Goal: Share content: Share content

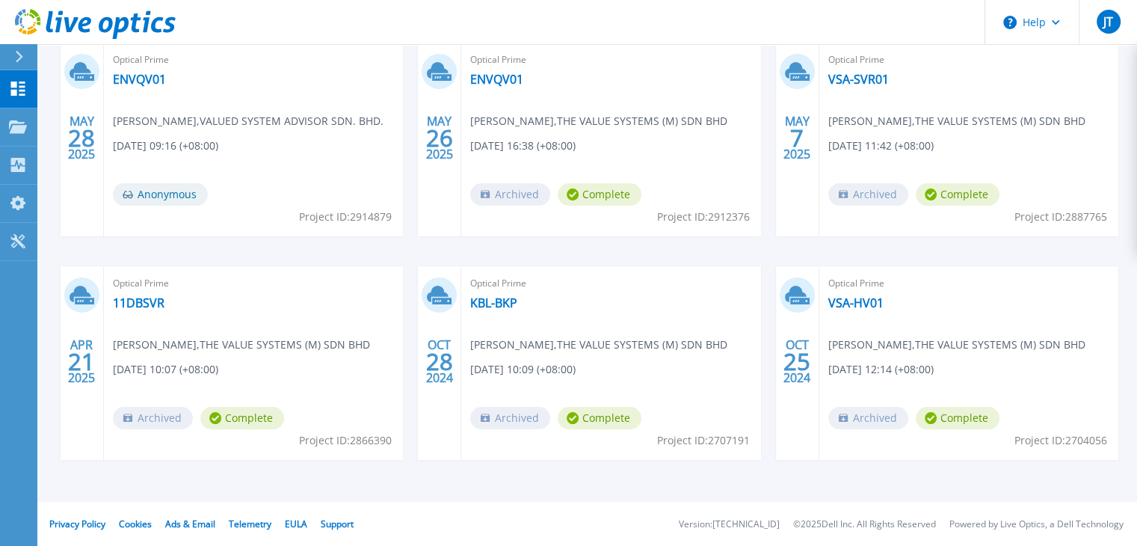
scroll to position [283, 0]
click at [141, 302] on link "11DBSVR" at bounding box center [139, 302] width 52 height 15
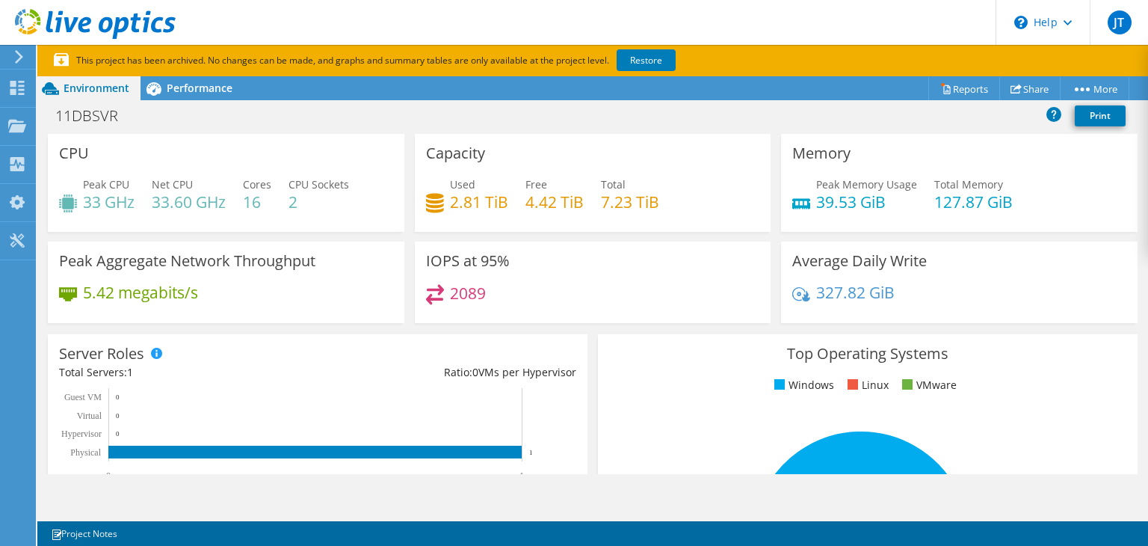
scroll to position [150, 0]
click at [437, 288] on icon at bounding box center [435, 294] width 18 height 20
drag, startPoint x: 425, startPoint y: 264, endPoint x: 520, endPoint y: 264, distance: 94.9
click at [520, 264] on div "IOPS at 95% 2089" at bounding box center [593, 281] width 357 height 81
click at [513, 264] on div "IOPS at 95% 2089" at bounding box center [593, 281] width 357 height 81
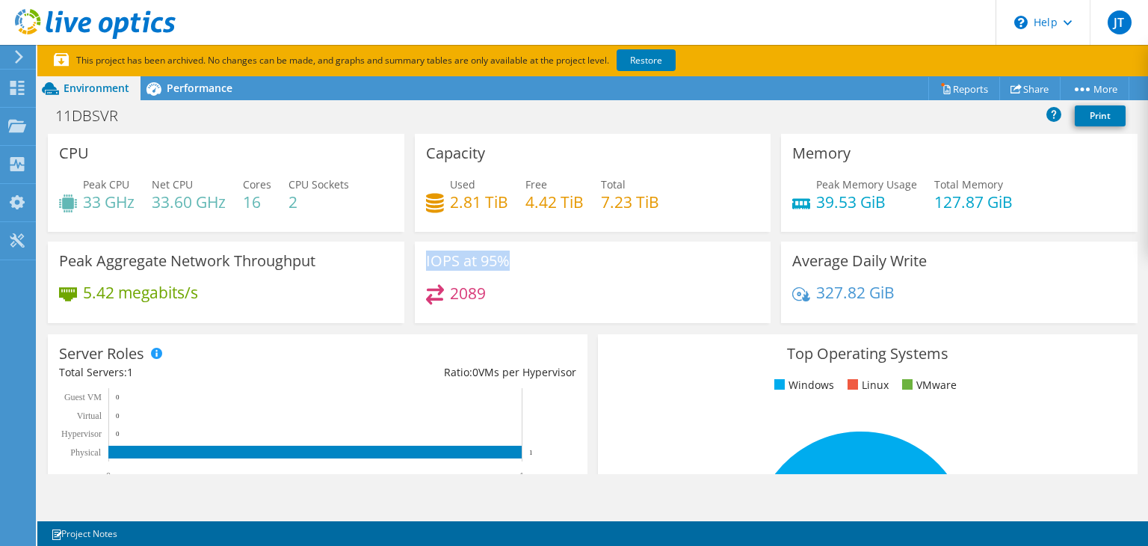
drag, startPoint x: 505, startPoint y: 259, endPoint x: 412, endPoint y: 259, distance: 92.7
click at [415, 259] on div "IOPS at 95% 2089" at bounding box center [593, 281] width 357 height 81
click at [421, 261] on div "IOPS at 95% 2089" at bounding box center [593, 281] width 357 height 81
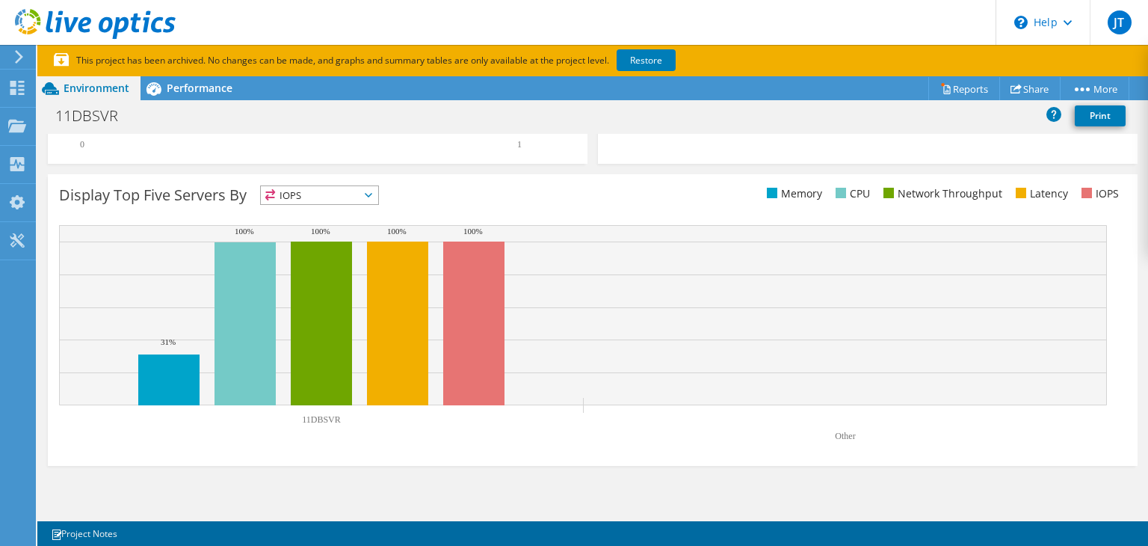
scroll to position [530, 0]
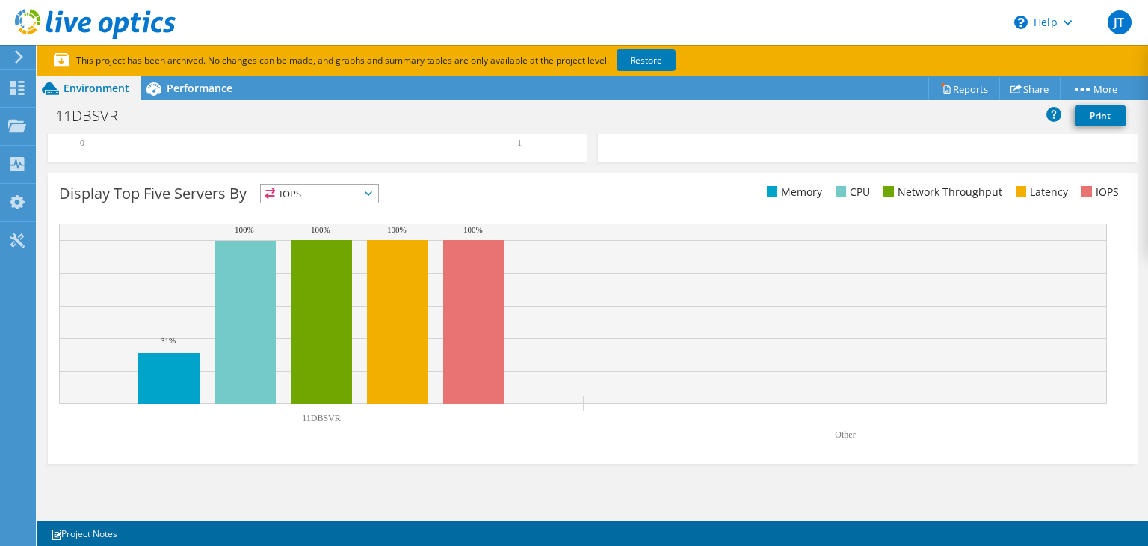
drag, startPoint x: 1148, startPoint y: 367, endPoint x: 734, endPoint y: 298, distance: 419.2
click at [1142, 443] on div "CPU Peak CPU 33 GHz Net CPU 33.60 GHz Cores 16 CPU Sockets 2 Capacity Used 2.81…" at bounding box center [592, 304] width 1111 height 340
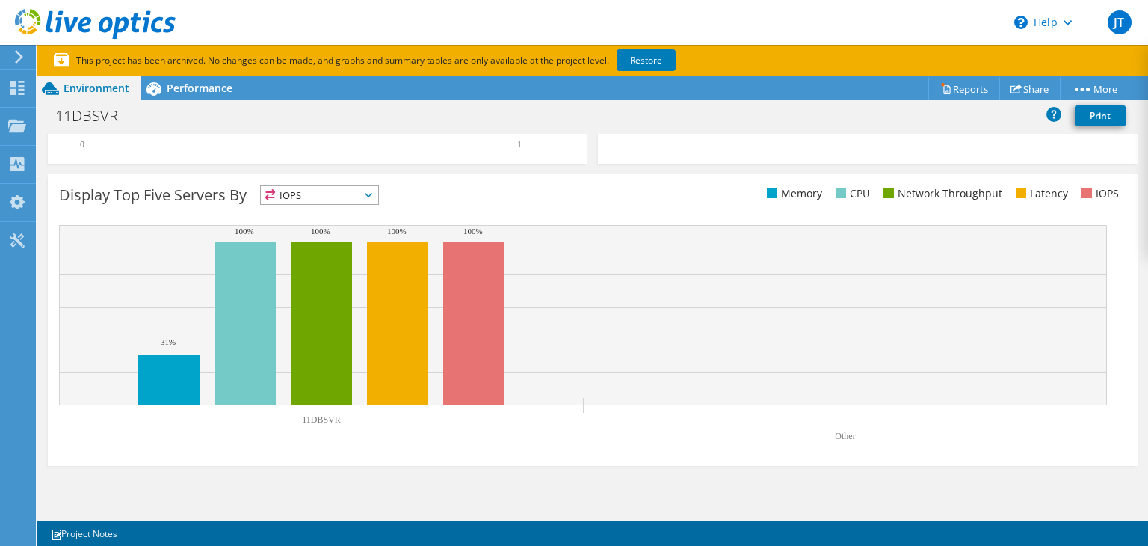
click at [378, 192] on span "IOPS" at bounding box center [319, 195] width 117 height 18
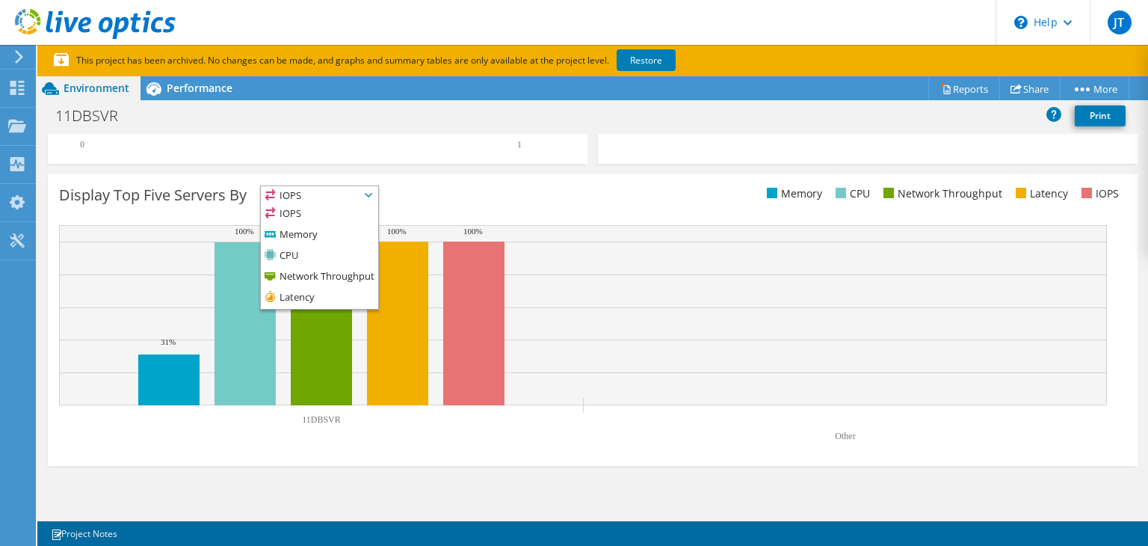
click at [422, 195] on div "Display Top Five Servers By IOPS IOPS" at bounding box center [326, 197] width 534 height 25
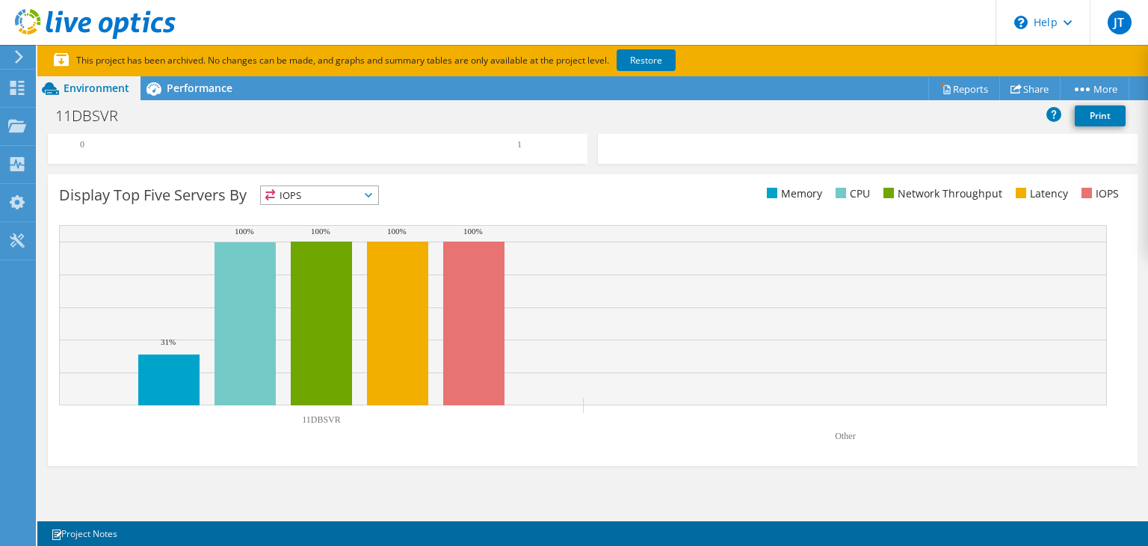
click at [305, 198] on span "IOPS" at bounding box center [319, 195] width 117 height 18
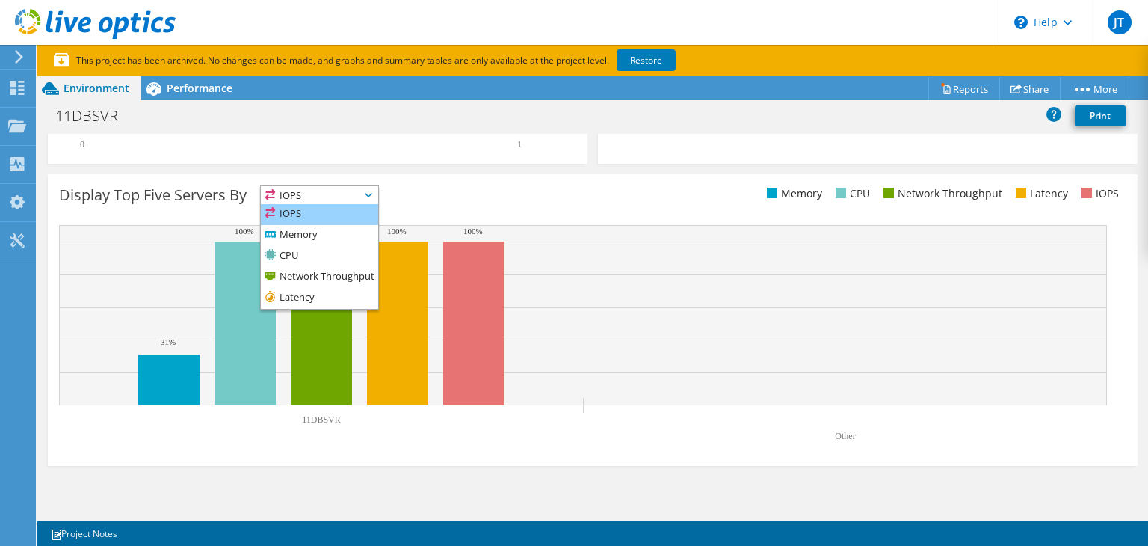
click at [288, 217] on li "IOPS" at bounding box center [319, 214] width 117 height 21
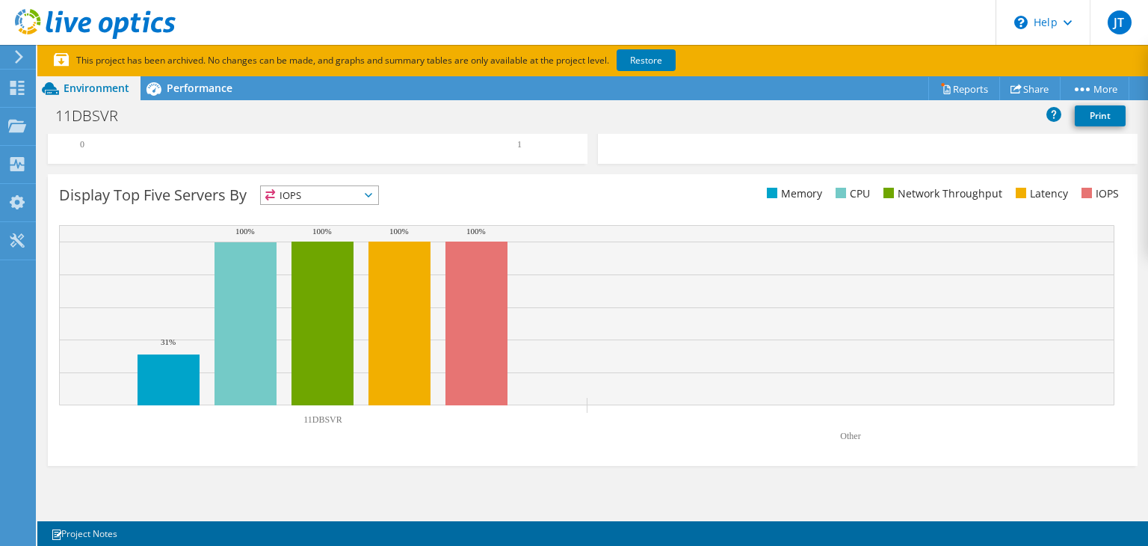
click at [431, 188] on div "Display Top Five Servers By IOPS IOPS" at bounding box center [326, 197] width 534 height 25
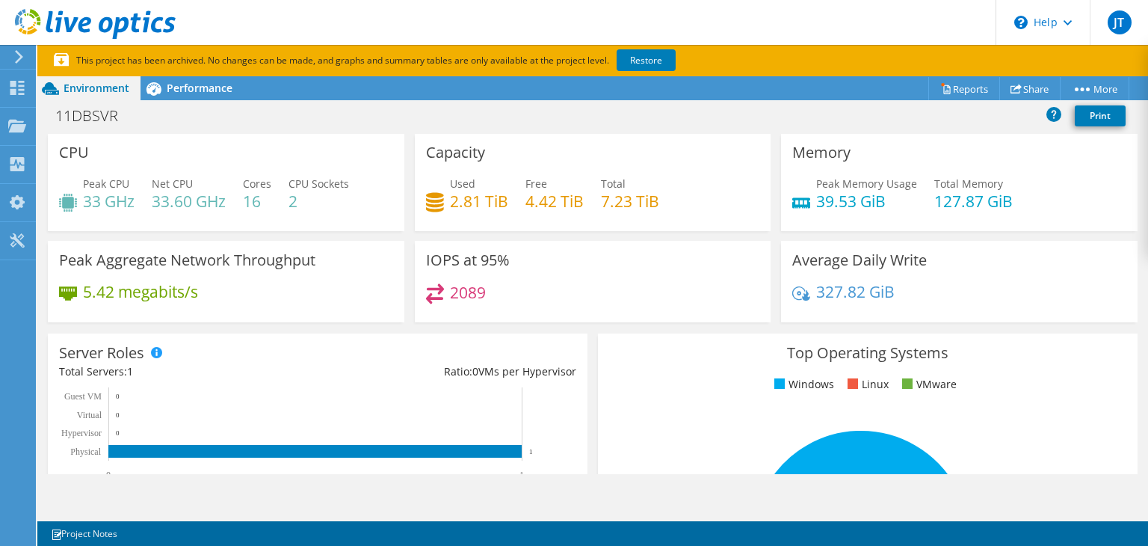
scroll to position [0, 0]
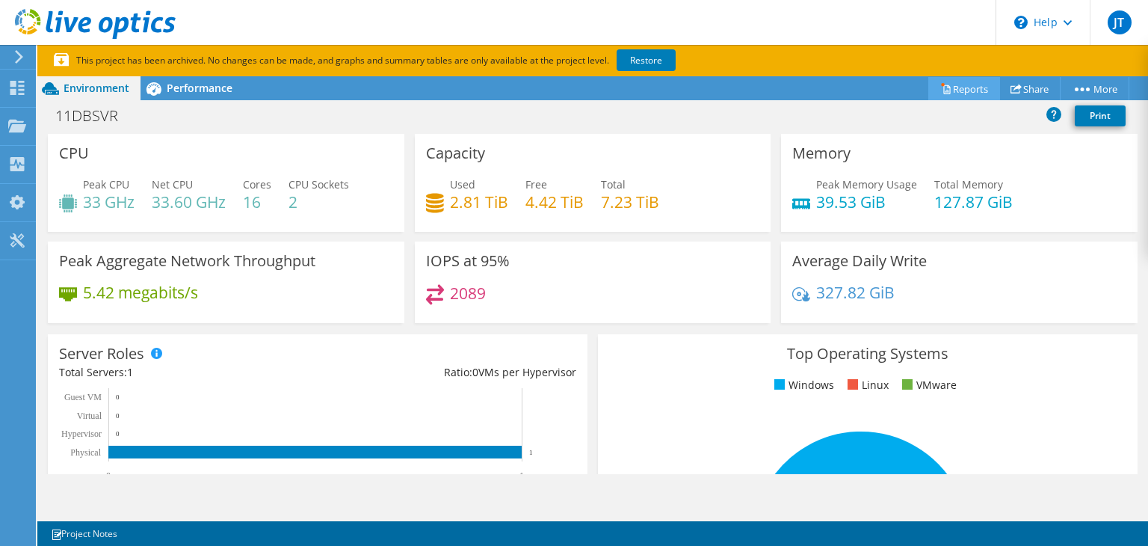
click at [964, 90] on link "Reports" at bounding box center [965, 88] width 72 height 23
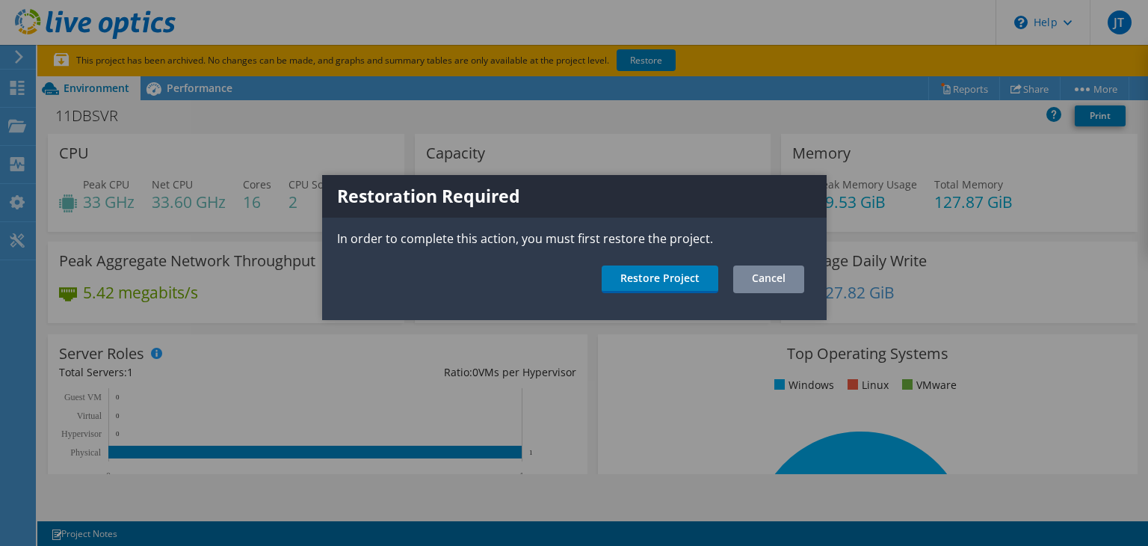
click at [782, 282] on link "Cancel" at bounding box center [768, 279] width 71 height 28
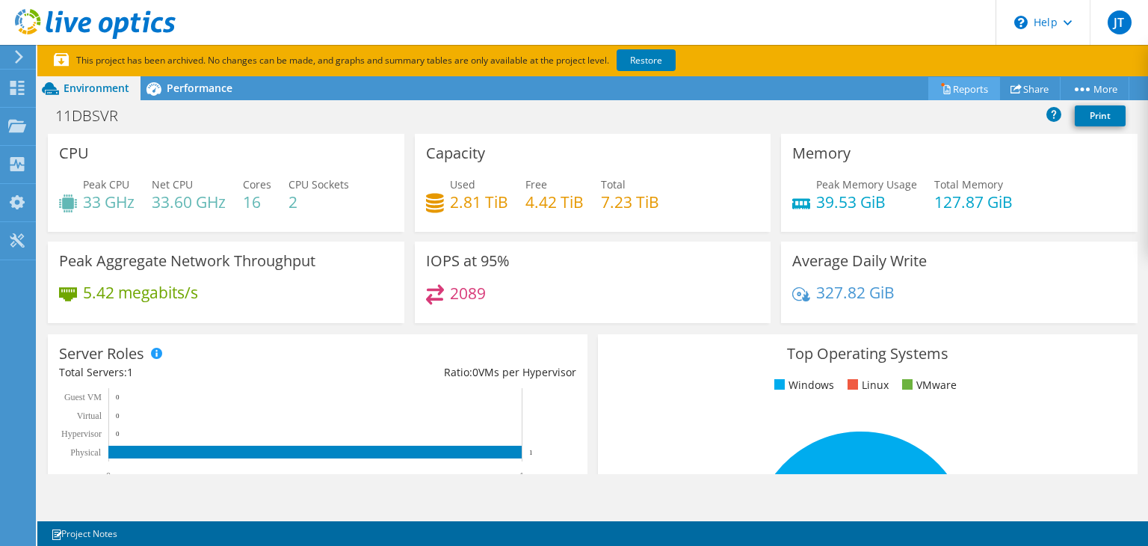
click at [940, 90] on icon at bounding box center [945, 88] width 11 height 11
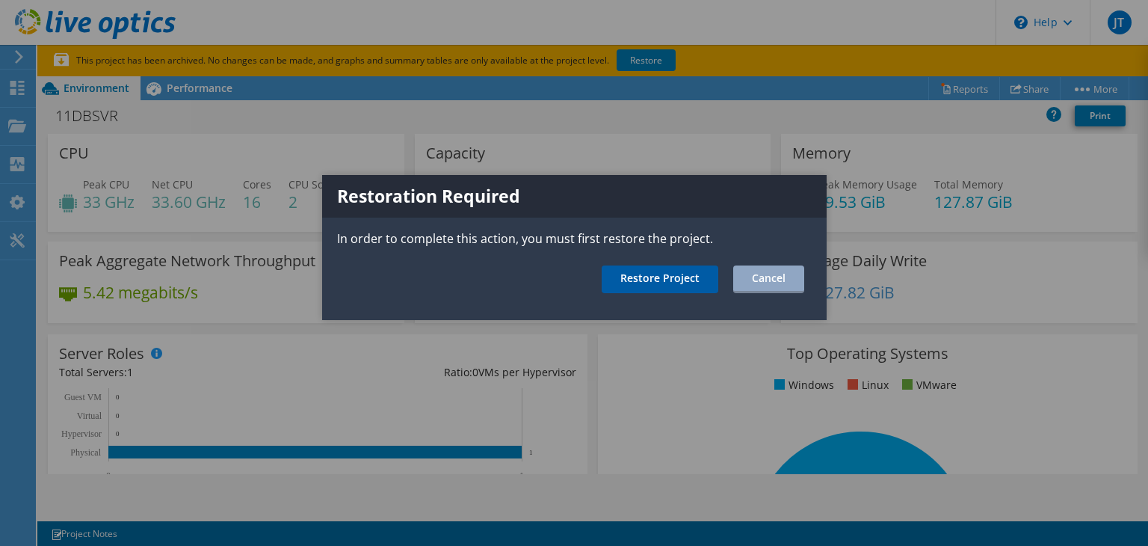
click at [675, 276] on link "Restore Project" at bounding box center [660, 279] width 117 height 28
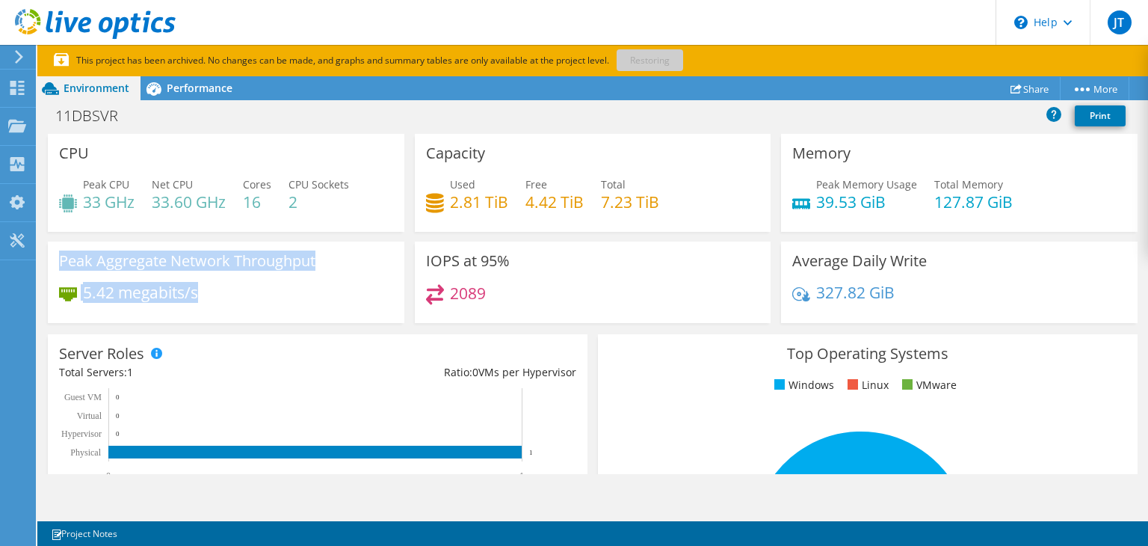
drag, startPoint x: 197, startPoint y: 292, endPoint x: 56, endPoint y: 256, distance: 145.6
click at [56, 256] on div "Peak Aggregate Network Throughput 5.42 megabits/s" at bounding box center [226, 281] width 357 height 81
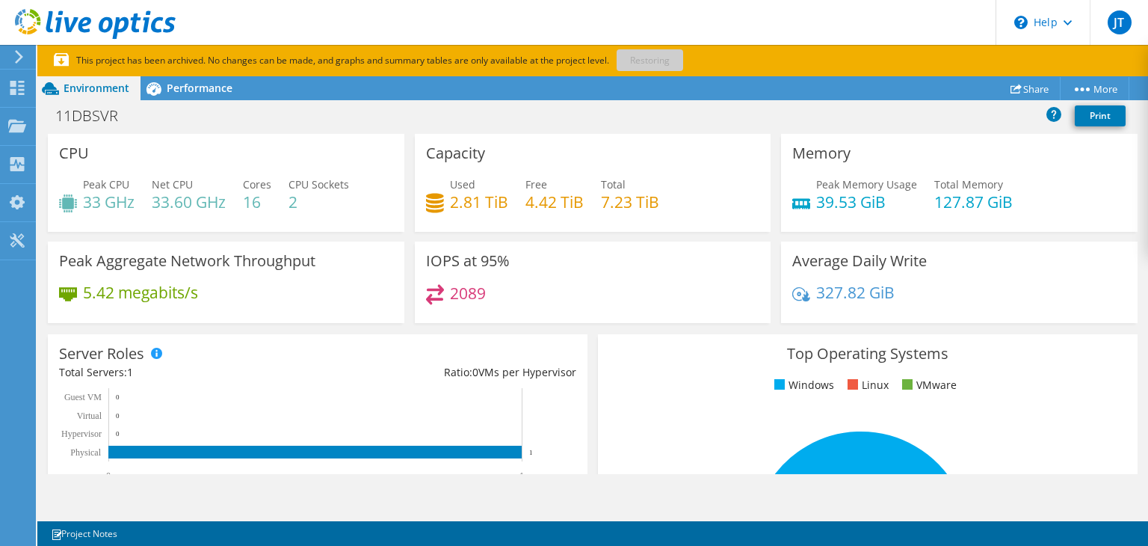
click at [57, 256] on div "Peak Aggregate Network Throughput 5.42 megabits/s" at bounding box center [226, 281] width 357 height 81
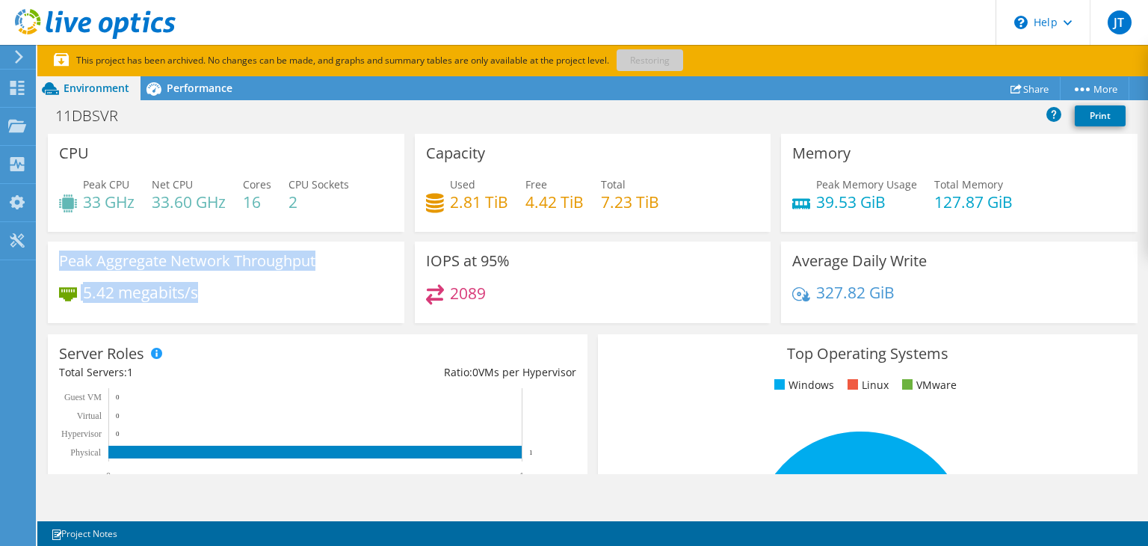
drag, startPoint x: 57, startPoint y: 260, endPoint x: 285, endPoint y: 298, distance: 231.2
click at [285, 298] on div "Peak Aggregate Network Throughput 5.42 megabits/s" at bounding box center [226, 281] width 357 height 81
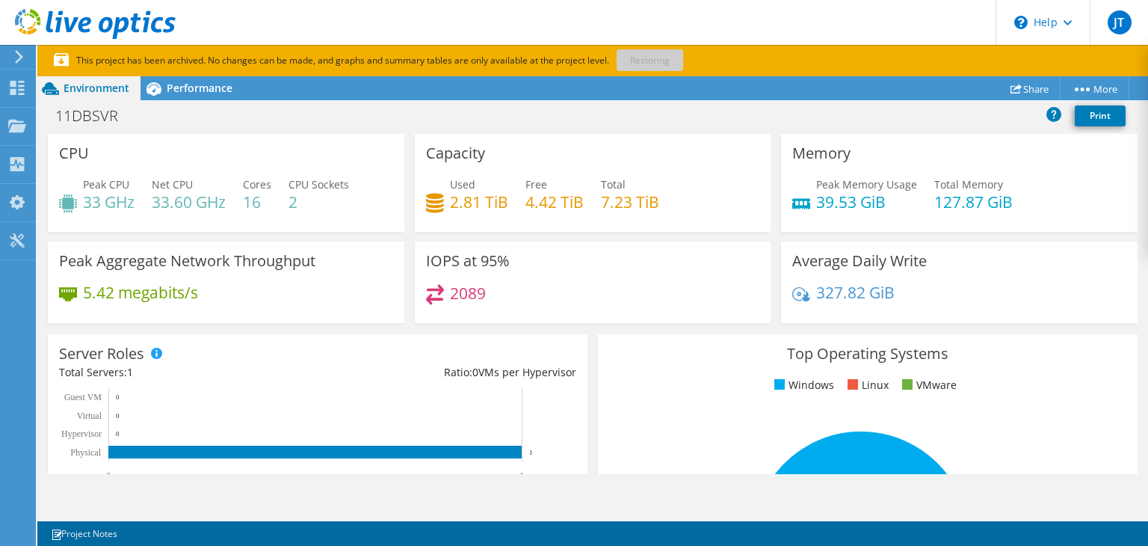
click at [285, 297] on div "5.42 megabits/s" at bounding box center [226, 299] width 334 height 31
drag, startPoint x: 1148, startPoint y: 185, endPoint x: 1145, endPoint y: 236, distance: 50.9
click at [1148, 242] on div "CPU Peak CPU 33 GHz Net CPU 33.60 GHz Cores 16 CPU Sockets 2 Capacity Used 2.81…" at bounding box center [592, 304] width 1111 height 340
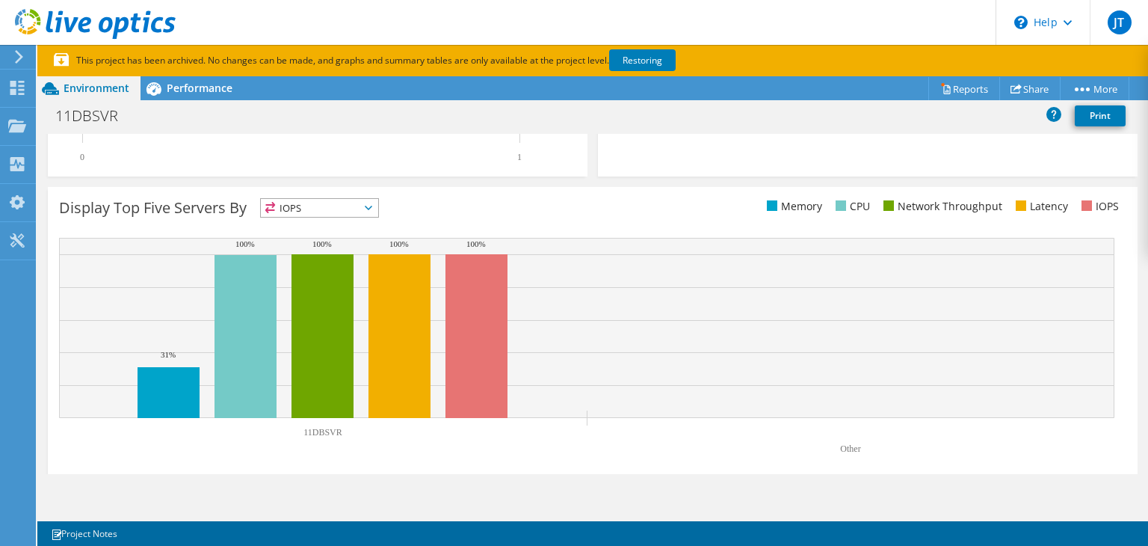
scroll to position [530, 0]
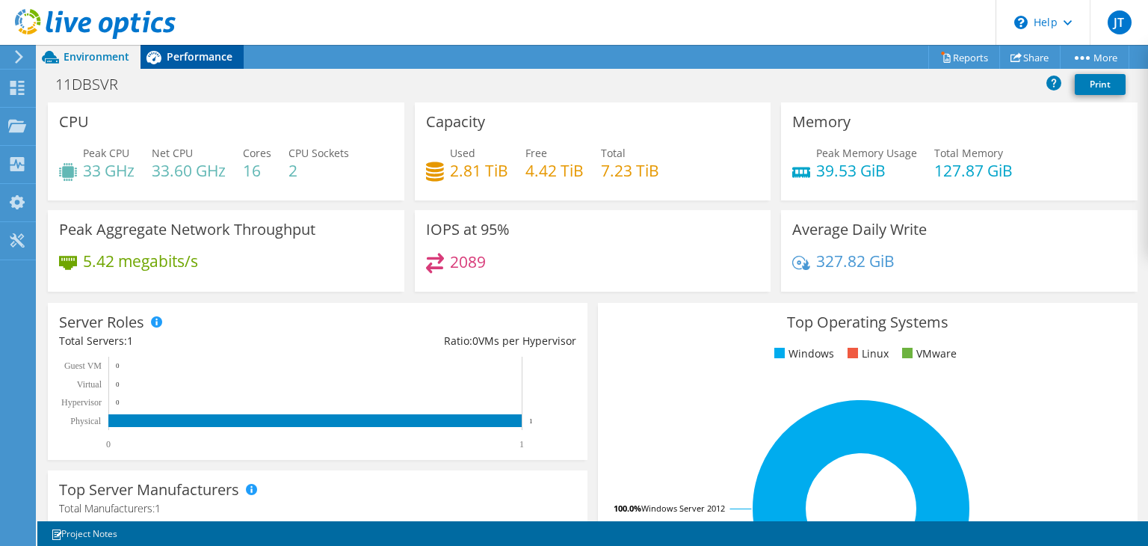
click at [203, 58] on span "Performance" at bounding box center [200, 56] width 66 height 14
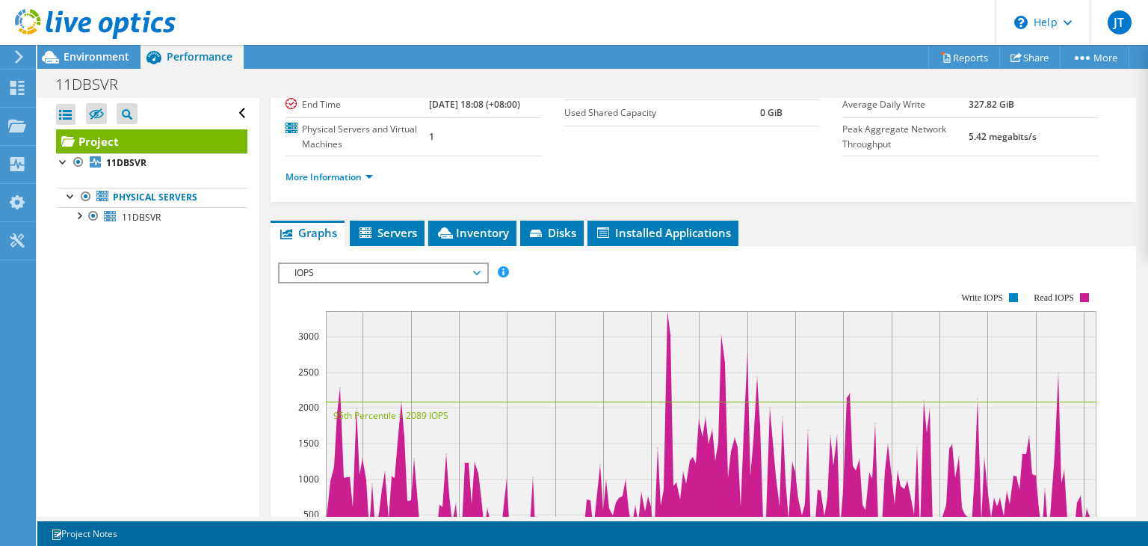
scroll to position [150, 0]
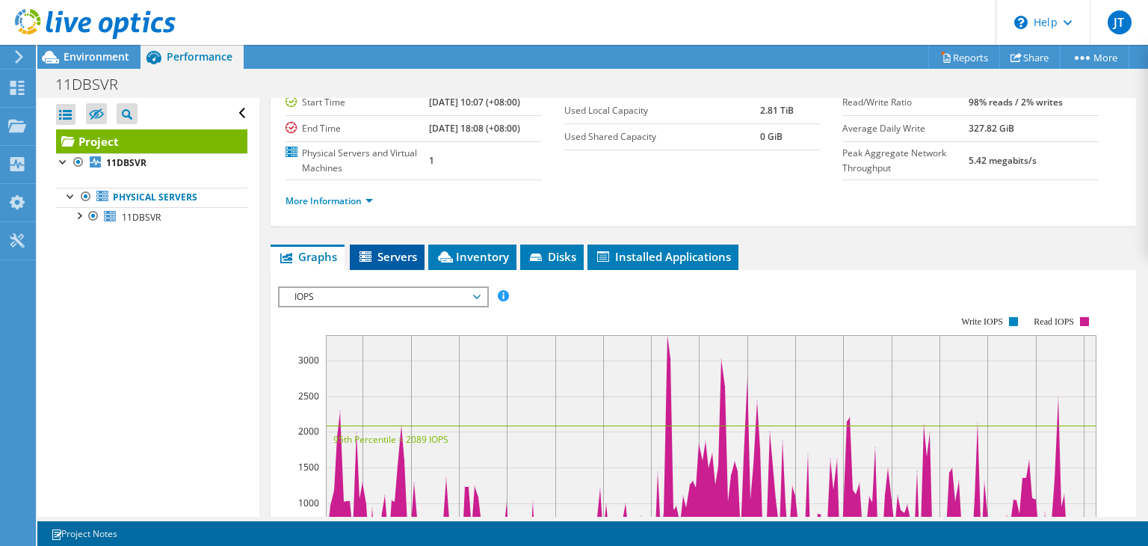
click at [371, 257] on icon at bounding box center [366, 256] width 12 height 10
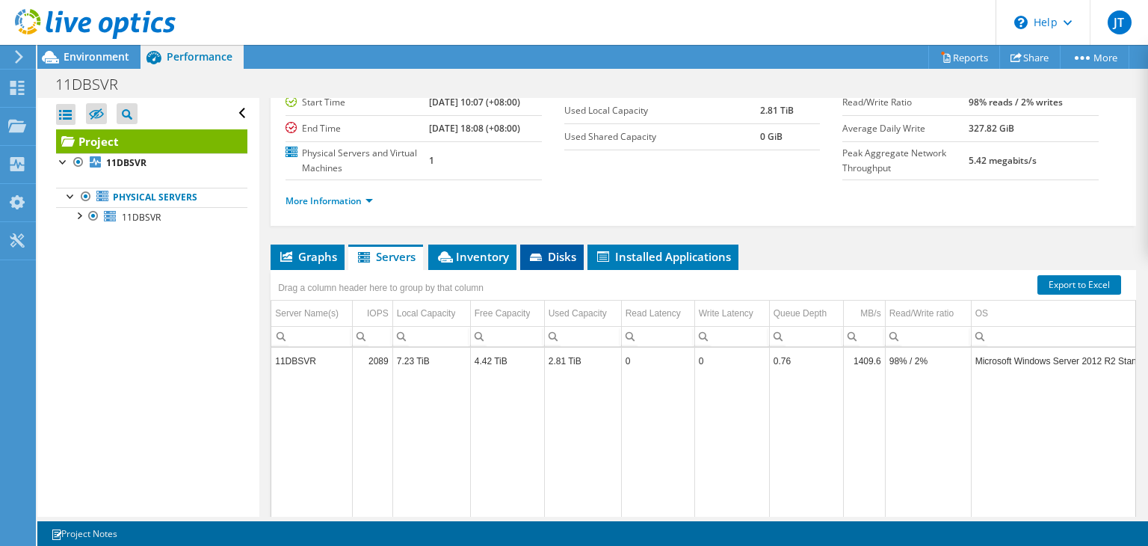
click at [551, 256] on span "Disks" at bounding box center [552, 256] width 49 height 15
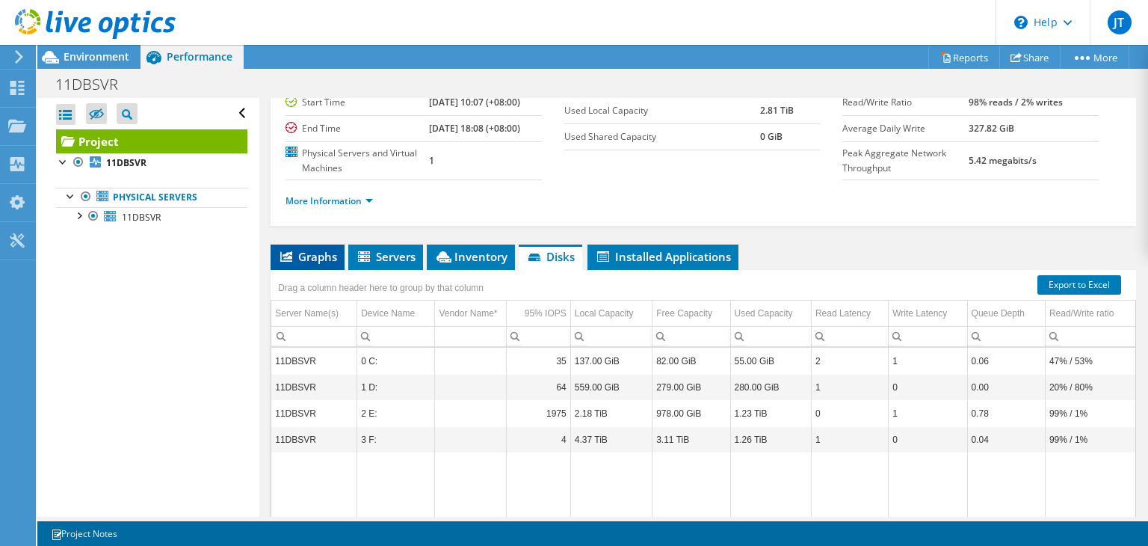
click at [316, 252] on span "Graphs" at bounding box center [307, 256] width 59 height 15
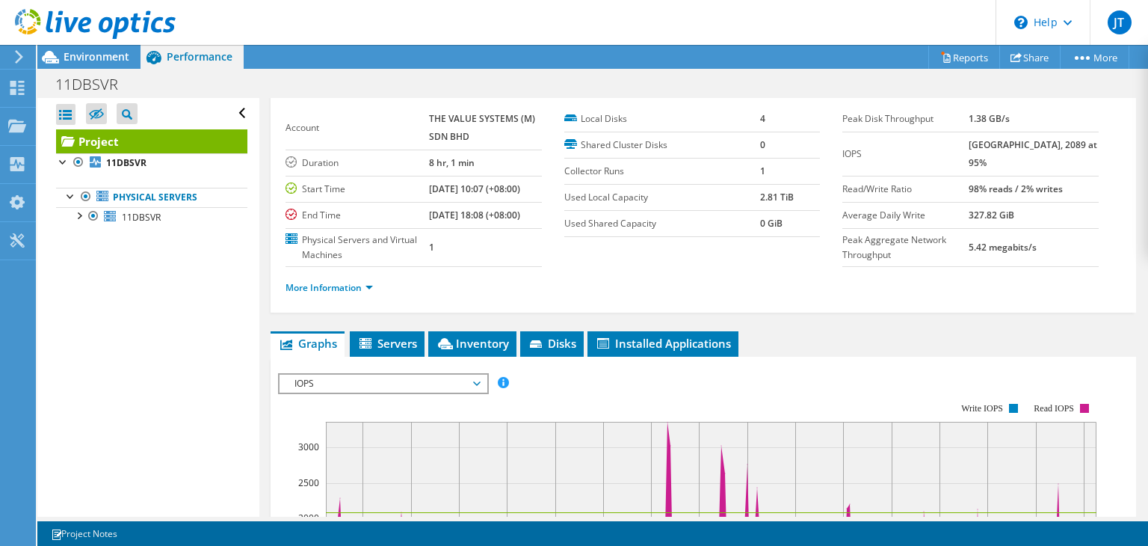
scroll to position [0, 0]
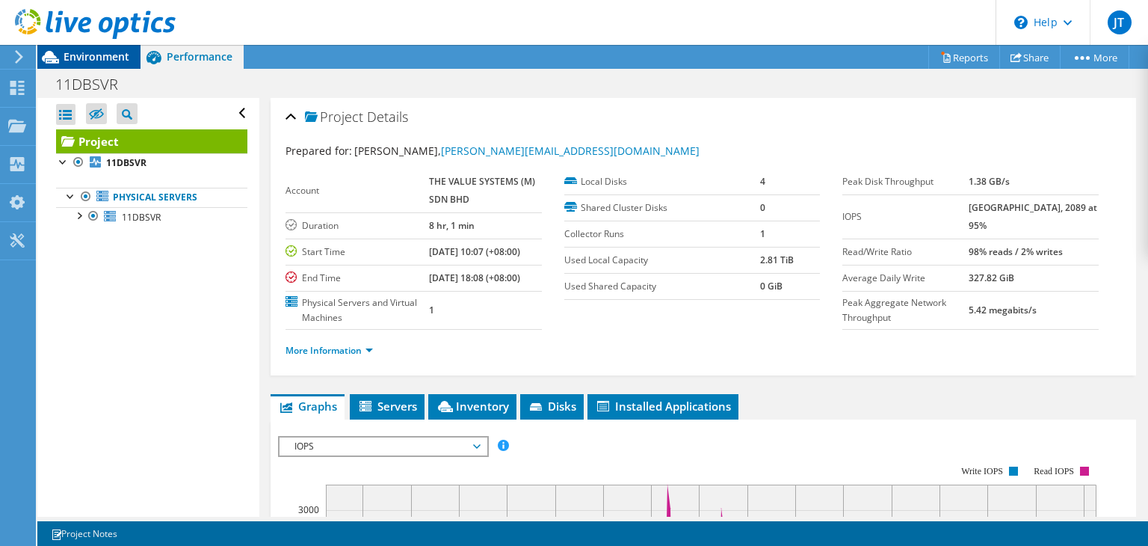
click at [81, 57] on span "Environment" at bounding box center [97, 56] width 66 height 14
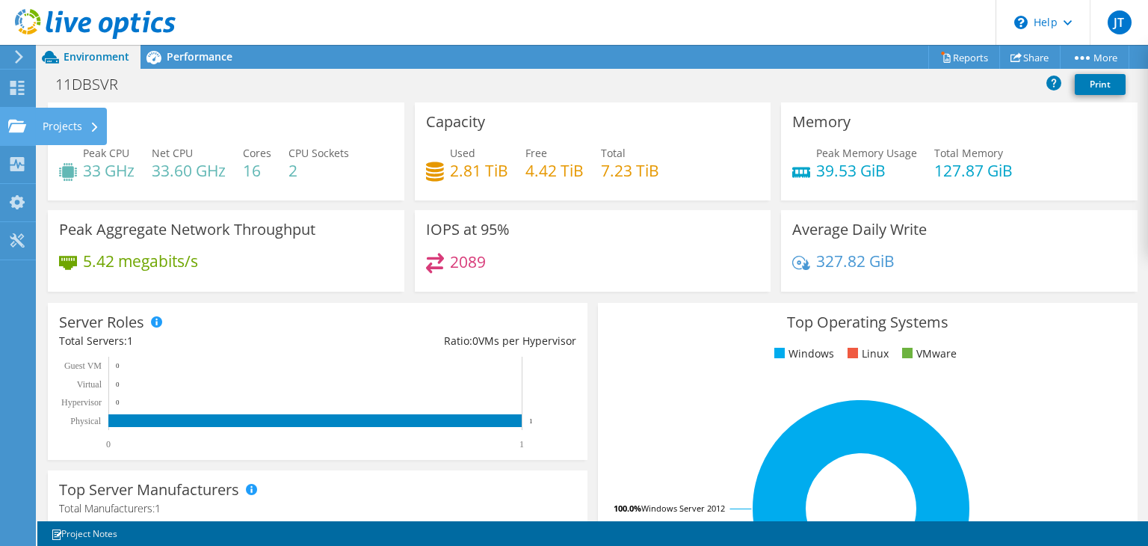
click at [13, 119] on icon at bounding box center [17, 126] width 18 height 14
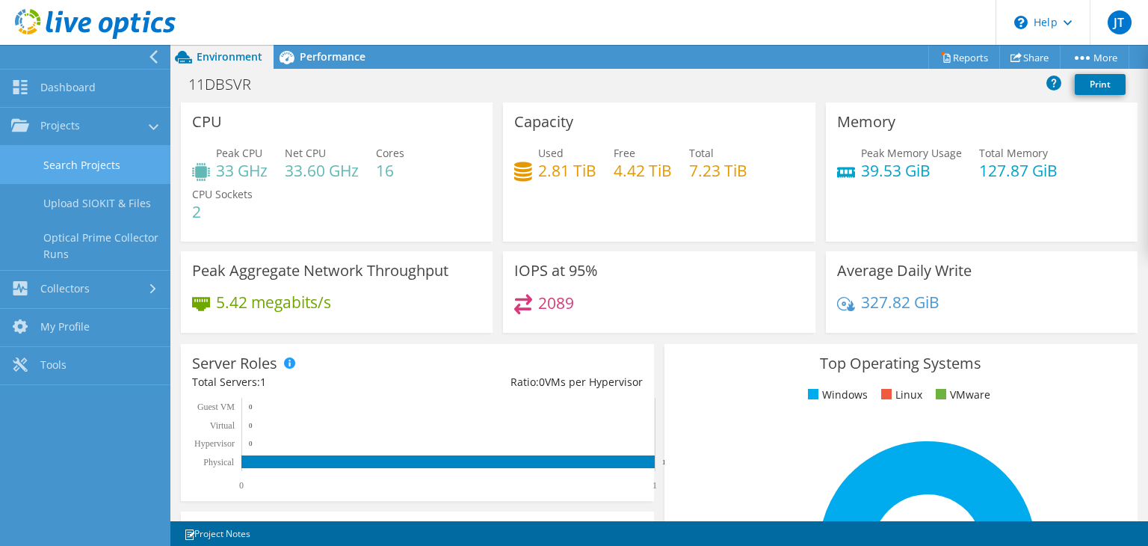
click at [100, 165] on link "Search Projects" at bounding box center [85, 165] width 170 height 38
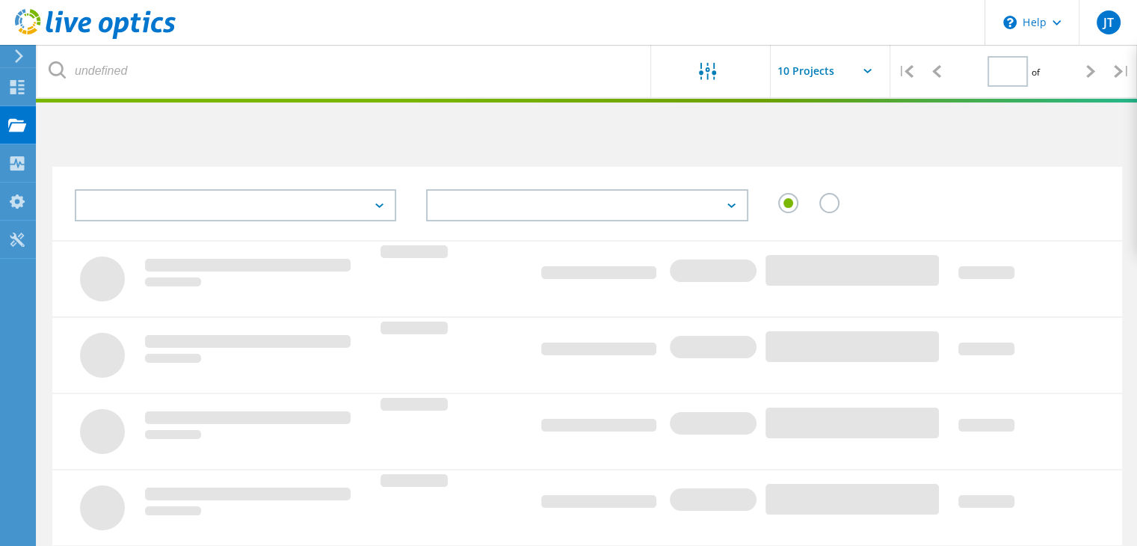
type input "1"
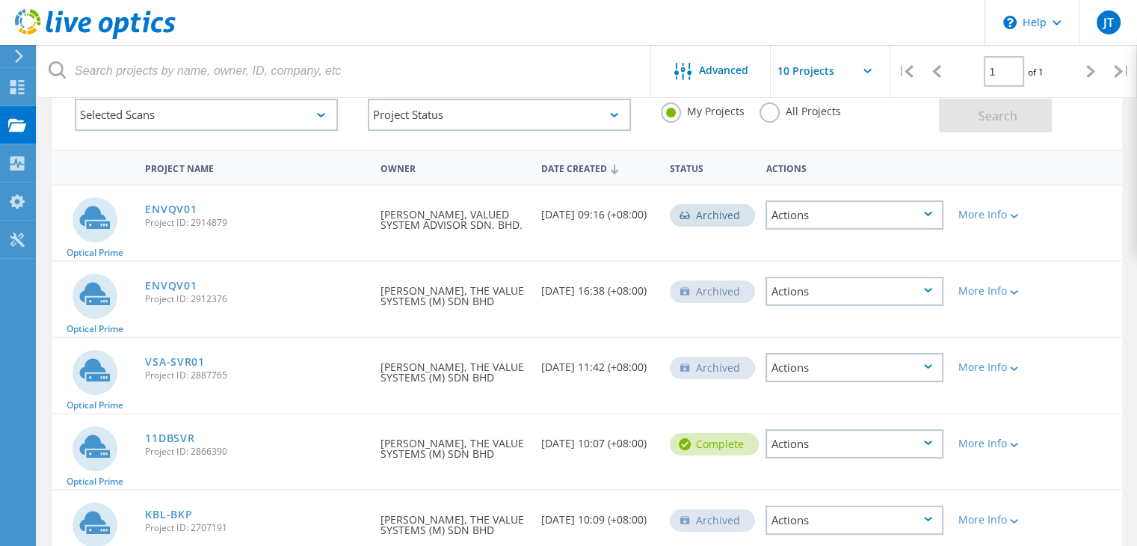
scroll to position [150, 0]
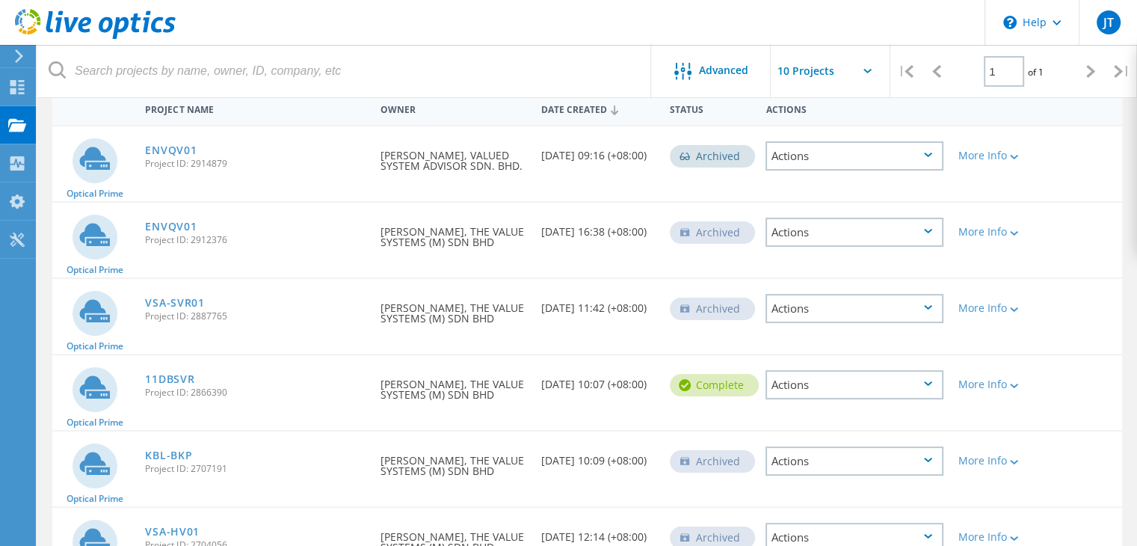
drag, startPoint x: 232, startPoint y: 389, endPoint x: 144, endPoint y: 390, distance: 87.5
click at [144, 390] on div "11DBSVR Project ID: 2866390" at bounding box center [255, 383] width 235 height 57
click at [1018, 384] on icon at bounding box center [1014, 386] width 8 height 4
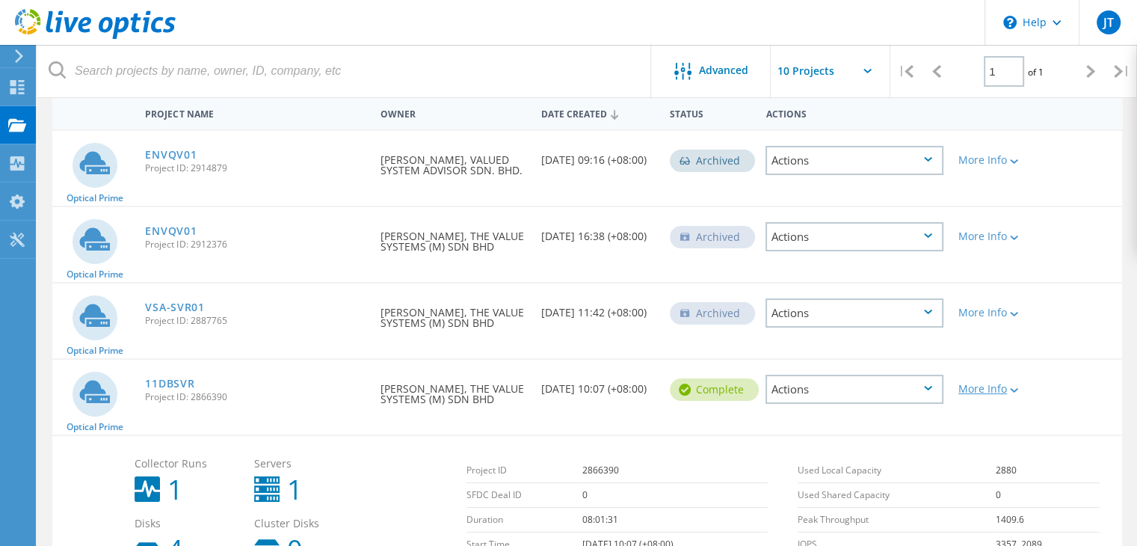
scroll to position [0, 0]
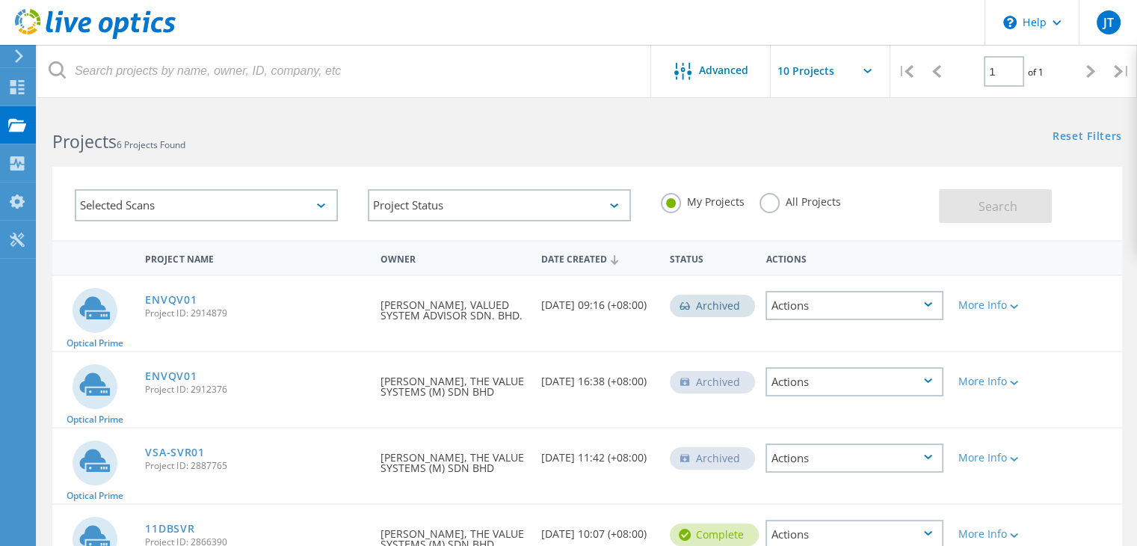
click at [875, 67] on input "text" at bounding box center [846, 71] width 150 height 52
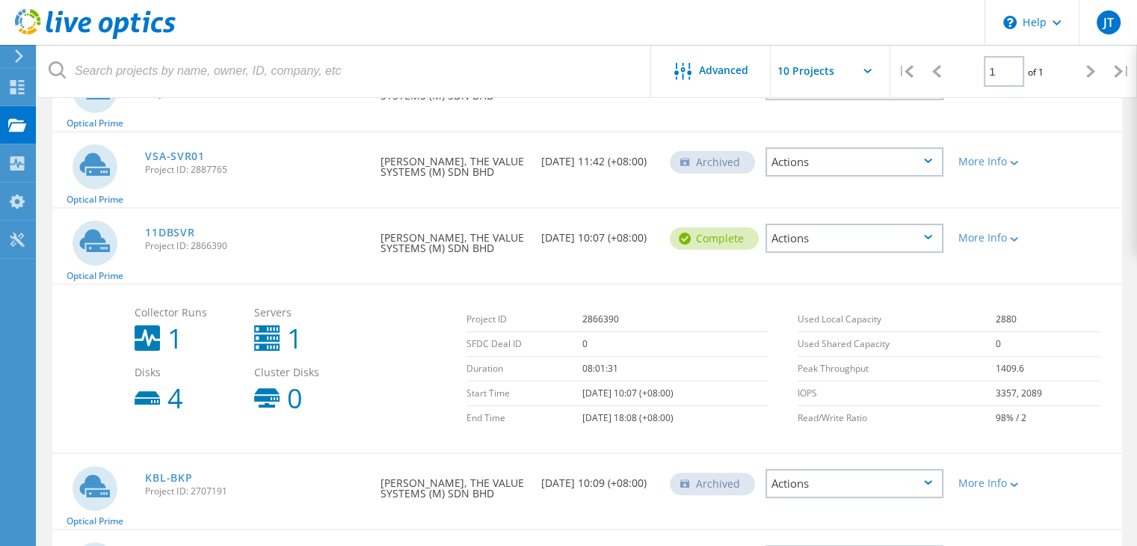
scroll to position [299, 0]
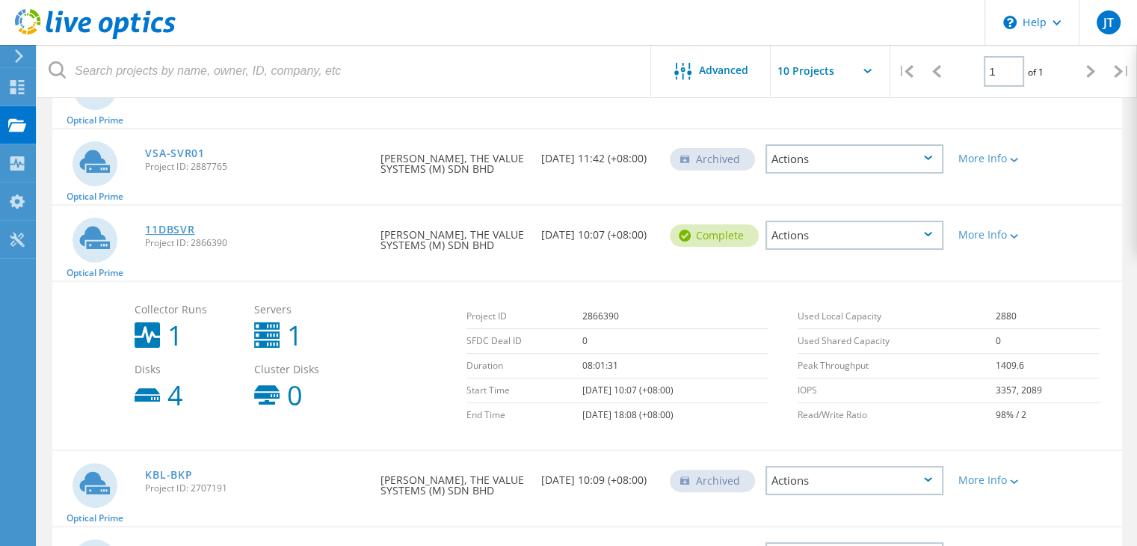
click at [161, 224] on link "11DBSVR" at bounding box center [169, 229] width 49 height 10
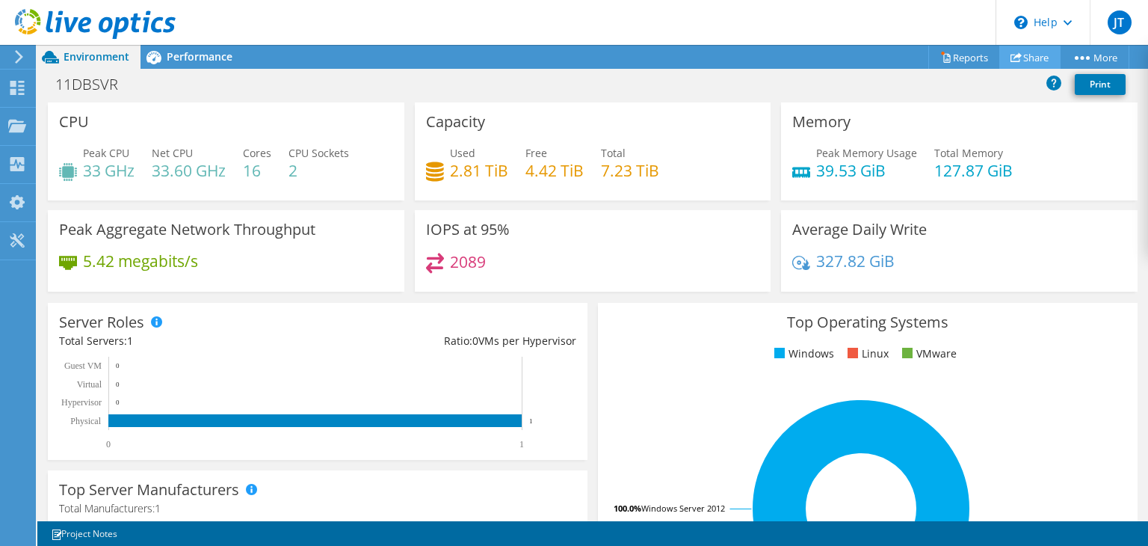
click at [1033, 58] on link "Share" at bounding box center [1030, 57] width 61 height 23
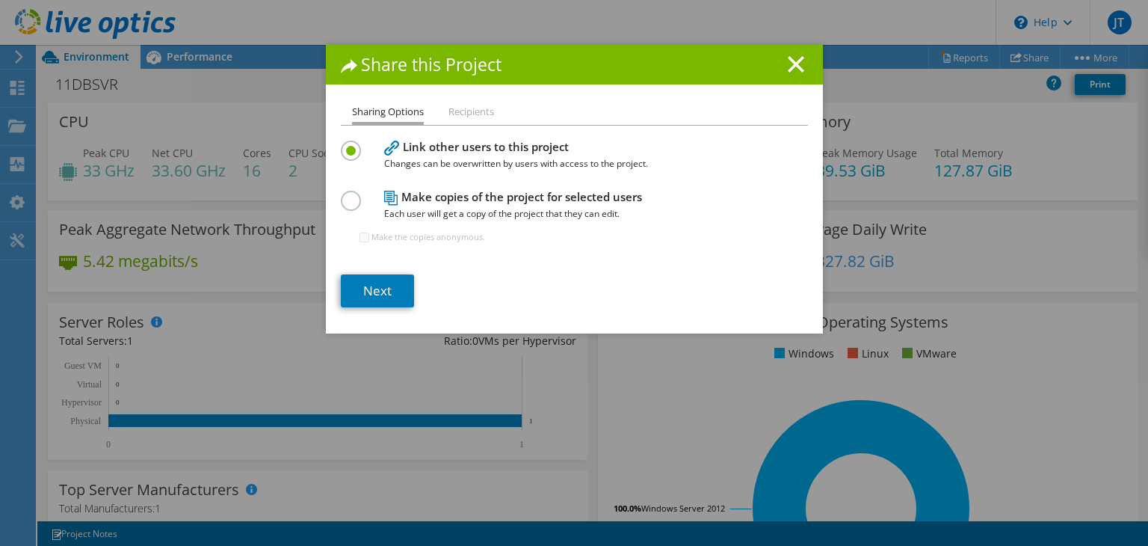
click at [464, 114] on li "Recipients" at bounding box center [472, 112] width 46 height 19
click at [377, 292] on link "Next" at bounding box center [377, 290] width 73 height 33
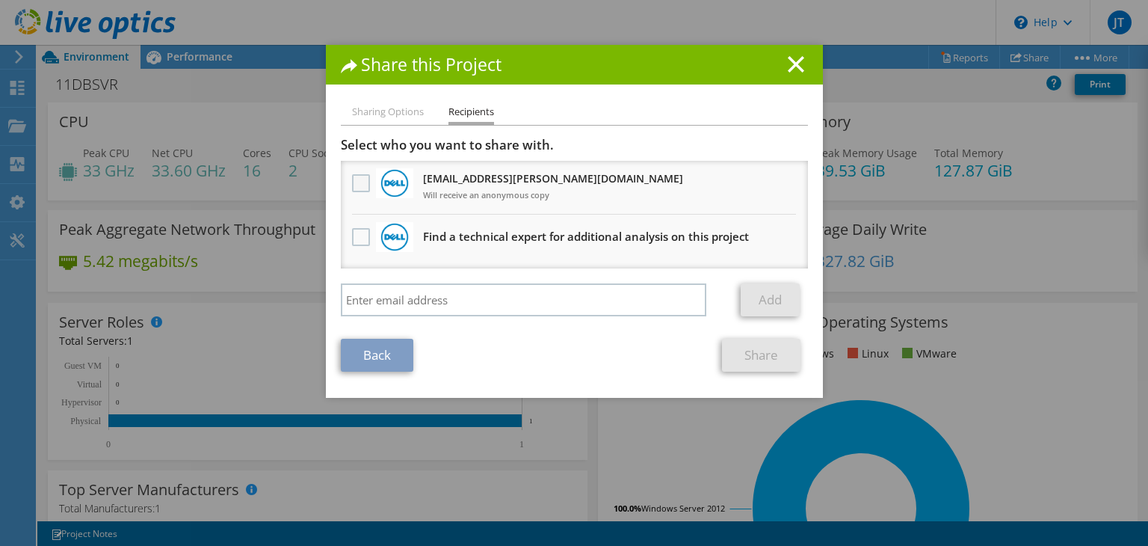
click at [357, 181] on label at bounding box center [363, 183] width 22 height 18
click at [0, 0] on input "checkbox" at bounding box center [0, 0] width 0 height 0
click at [754, 353] on link "Share" at bounding box center [761, 355] width 78 height 33
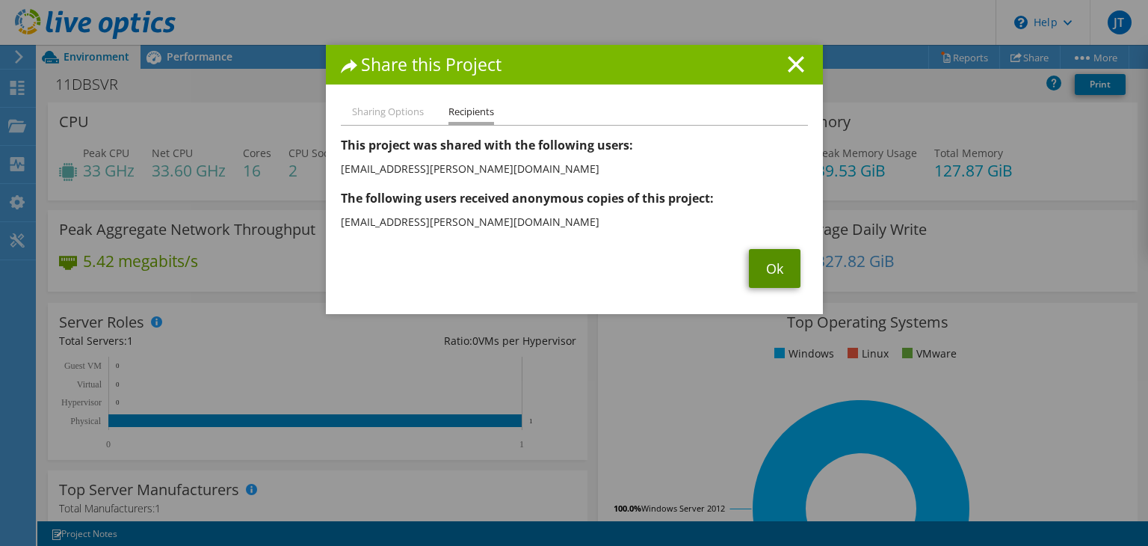
click at [786, 265] on link "Ok" at bounding box center [775, 268] width 52 height 39
